Goal: Use online tool/utility

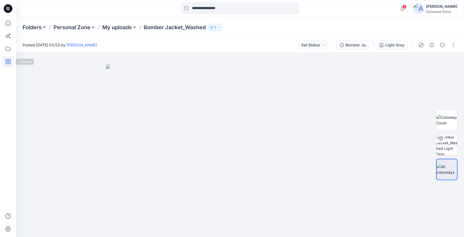
click at [8, 62] on icon at bounding box center [8, 62] width 12 height 12
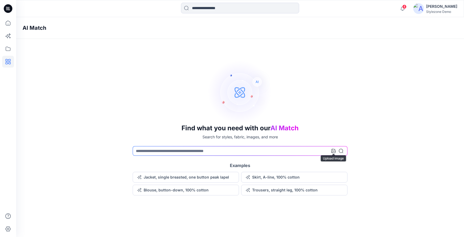
click at [335, 153] on icon at bounding box center [333, 151] width 4 height 4
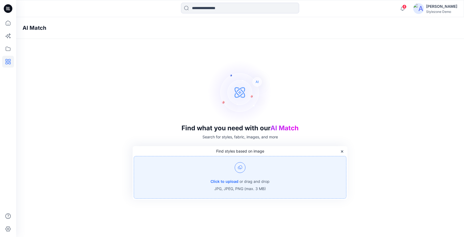
click at [294, 171] on div "Click to upload or drag and drop JPG, JPEG, PNG (max. 3 MB)" at bounding box center [240, 177] width 213 height 43
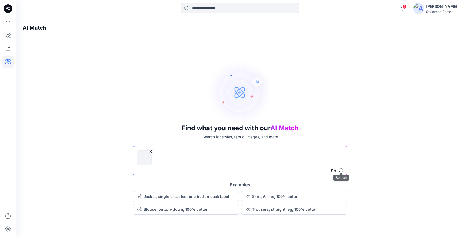
click at [343, 170] on icon at bounding box center [341, 170] width 4 height 4
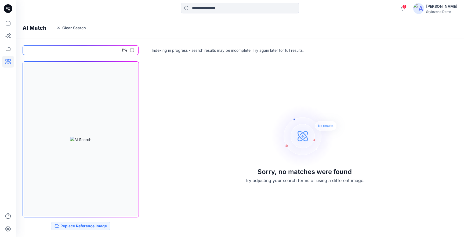
click at [102, 42] on div at bounding box center [80, 50] width 129 height 23
click at [107, 52] on input at bounding box center [81, 50] width 116 height 10
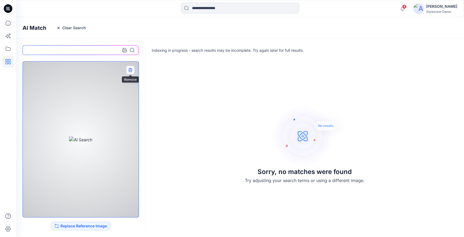
click at [131, 74] on button "button" at bounding box center [130, 70] width 9 height 9
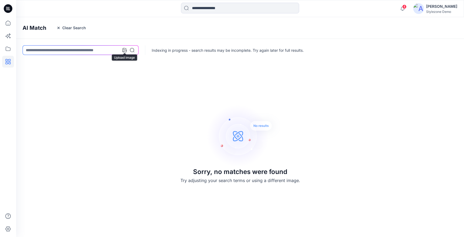
click at [125, 51] on icon at bounding box center [124, 50] width 4 height 4
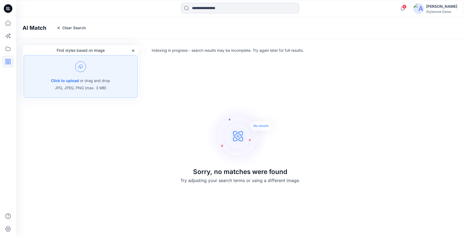
click at [106, 66] on div "Click to upload or drag and drop JPG, JPEG, PNG (max. 3 MB)" at bounding box center [81, 76] width 114 height 43
